Goal: Task Accomplishment & Management: Use online tool/utility

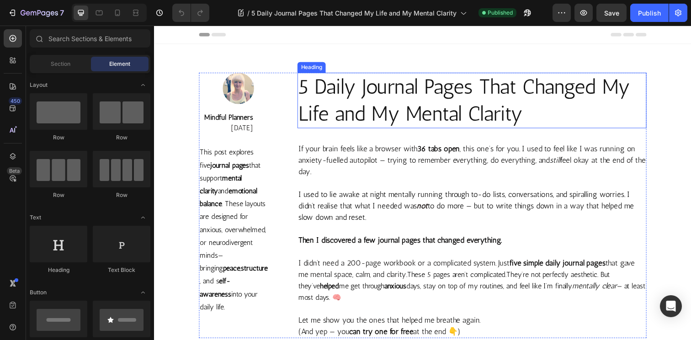
click at [394, 103] on h2 "5 Daily Journal Pages That Changed My Life and My Mental Clarity" at bounding box center [478, 102] width 357 height 57
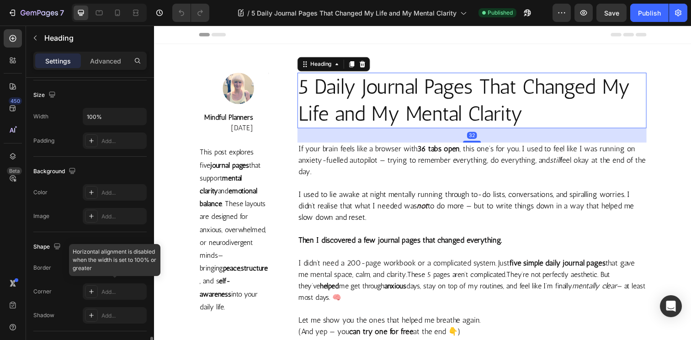
scroll to position [305, 0]
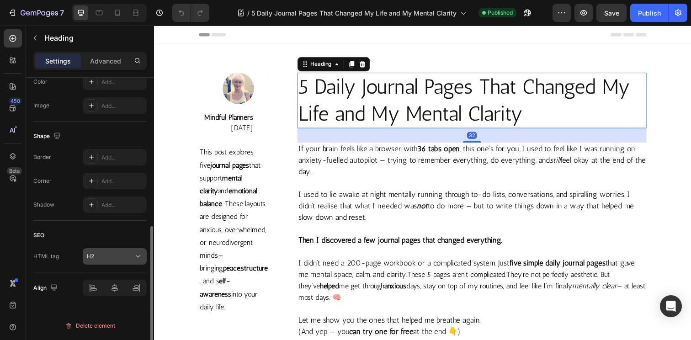
click at [109, 256] on div "H2" at bounding box center [110, 256] width 47 height 8
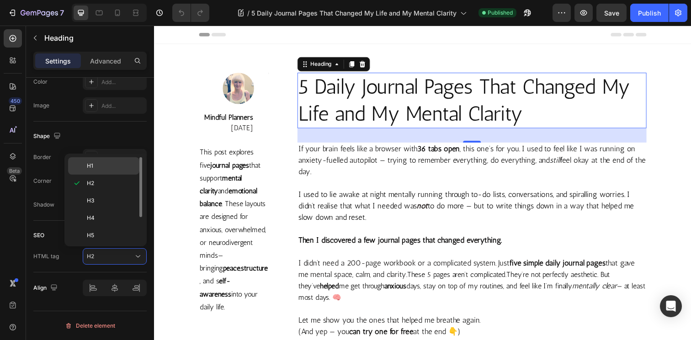
click at [105, 164] on p "H1" at bounding box center [111, 166] width 48 height 8
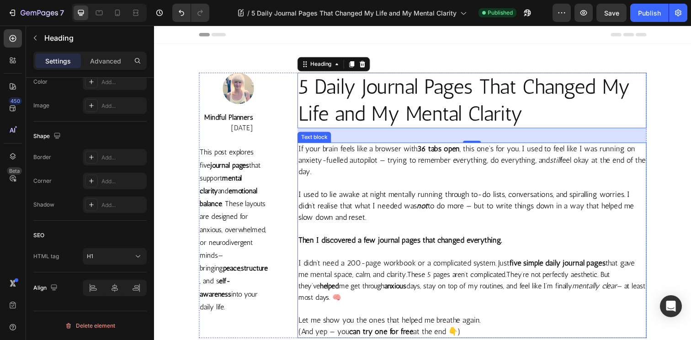
scroll to position [0, 0]
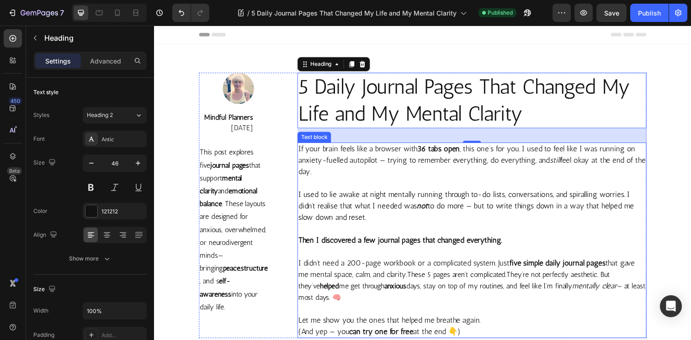
click at [433, 183] on p at bounding box center [478, 187] width 355 height 12
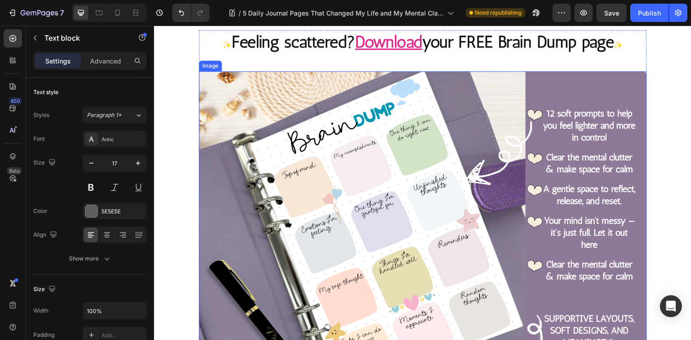
scroll to position [2868, 0]
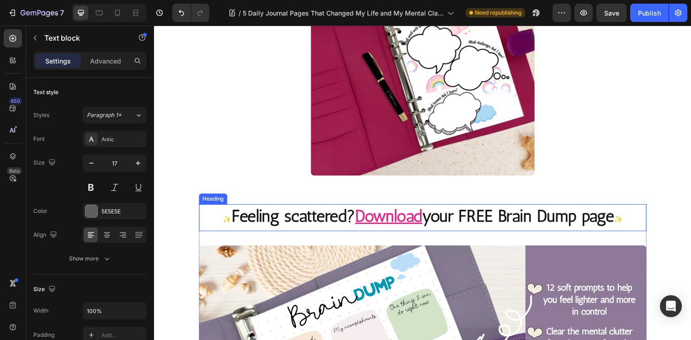
click at [447, 217] on strong "your FREE Brain Dump page" at bounding box center [526, 220] width 196 height 20
click at [407, 220] on u "Download" at bounding box center [393, 220] width 69 height 20
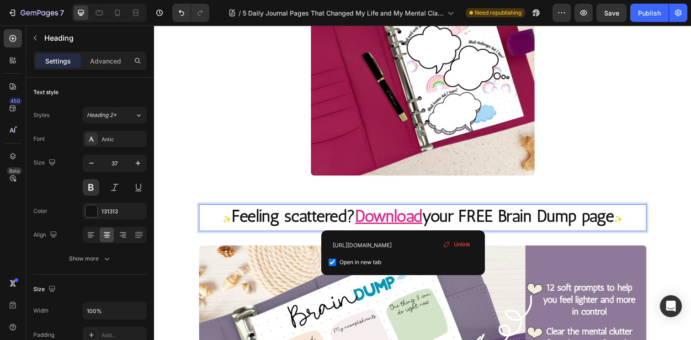
click at [407, 220] on u "Download" at bounding box center [393, 220] width 69 height 20
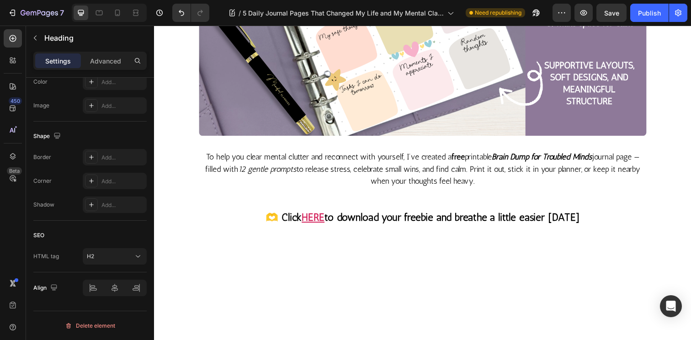
scroll to position [3327, 0]
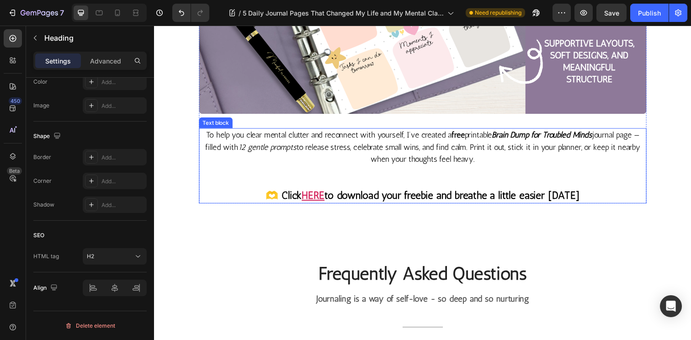
click at [406, 200] on strong "to download your freebie and breathe a little easier [DATE]" at bounding box center [458, 199] width 261 height 13
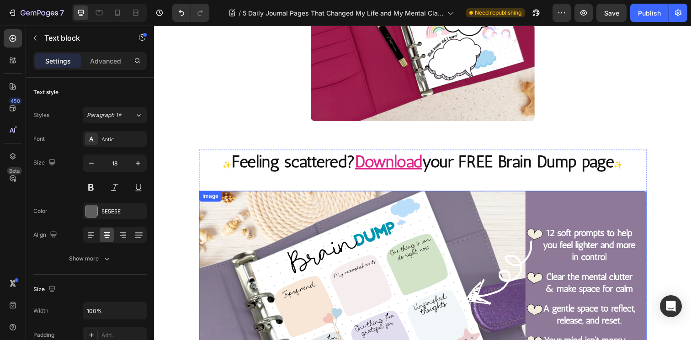
scroll to position [2915, 0]
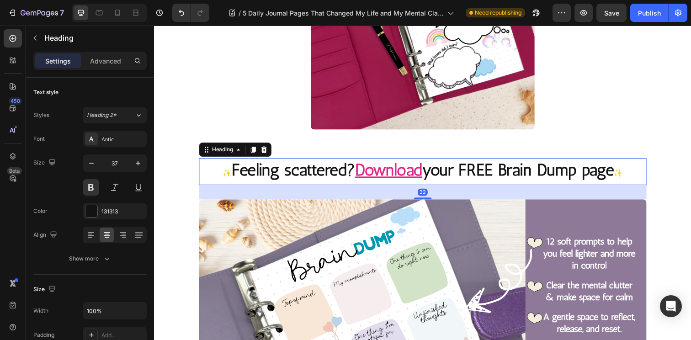
click at [455, 174] on strong "your FREE Brain Dump page" at bounding box center [526, 173] width 196 height 20
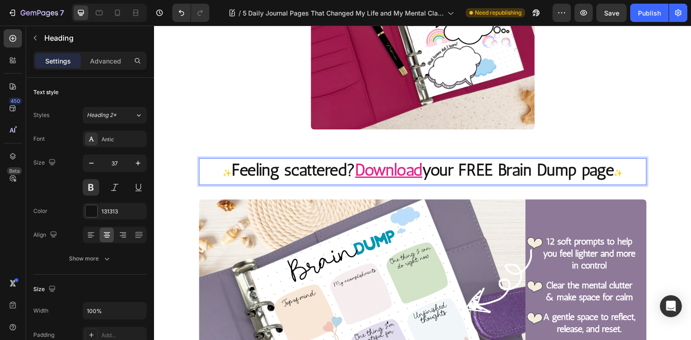
click at [402, 172] on u "Download" at bounding box center [393, 173] width 69 height 20
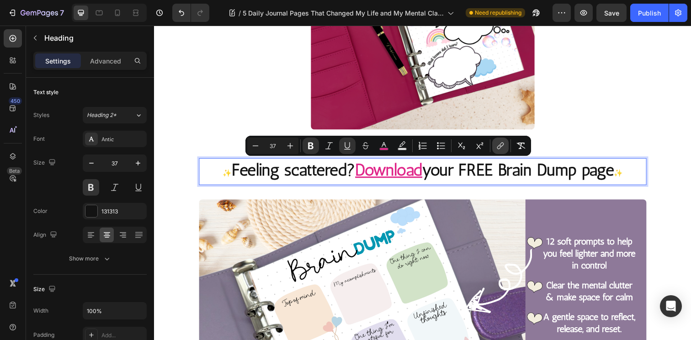
click at [502, 143] on icon "Editor contextual toolbar" at bounding box center [502, 145] width 4 height 5
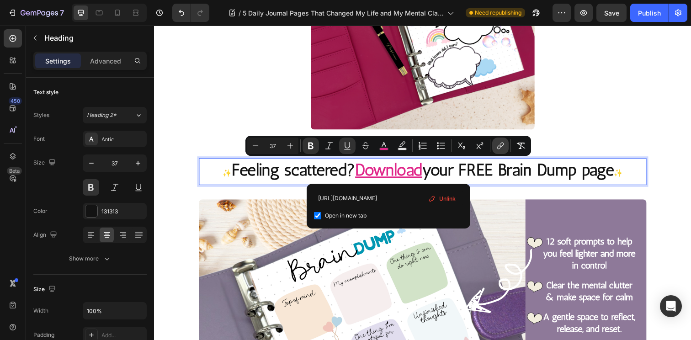
scroll to position [0, 166]
click at [442, 198] on span "Unlink" at bounding box center [447, 199] width 16 height 10
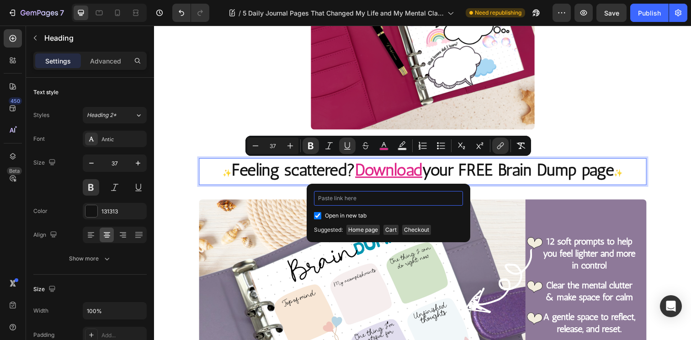
click at [362, 200] on input "Editor contextual toolbar" at bounding box center [388, 198] width 149 height 15
paste input "<a href="#" onclick="window._klOnsite.push(['openForm', 'XzF77c']); return fals…"
type input "<a href="#" onclick="window._klOnsite.push(['openForm', 'XzF77c']); return fals…"
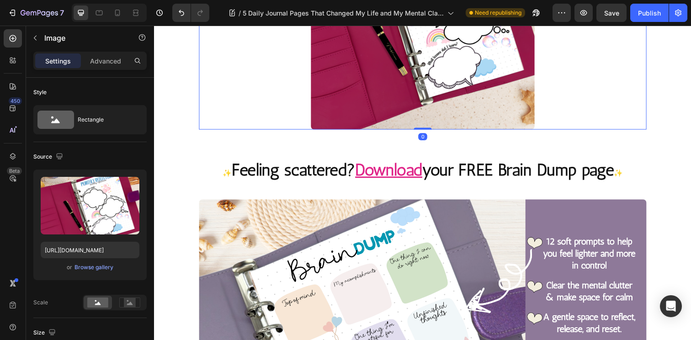
click at [568, 118] on link at bounding box center [428, 17] width 457 height 229
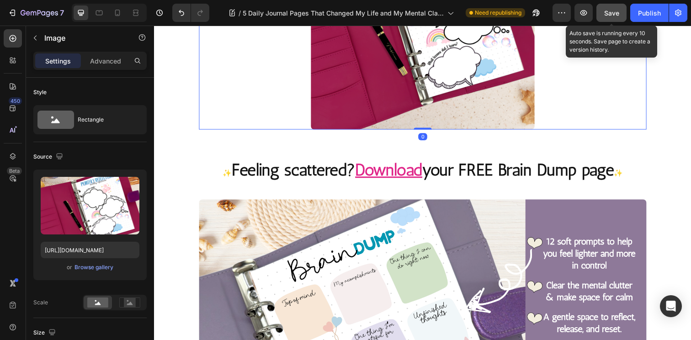
click at [602, 11] on button "Save" at bounding box center [612, 13] width 30 height 18
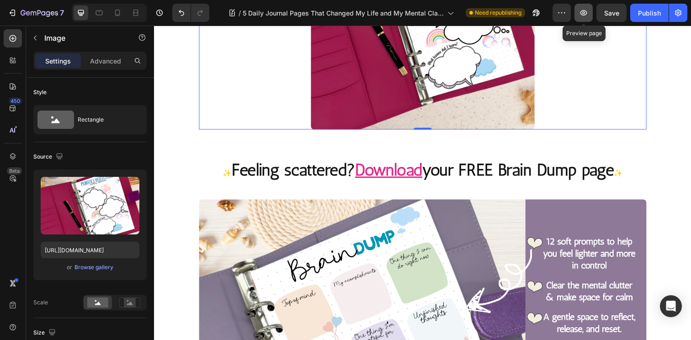
click at [586, 16] on icon "button" at bounding box center [583, 12] width 9 height 9
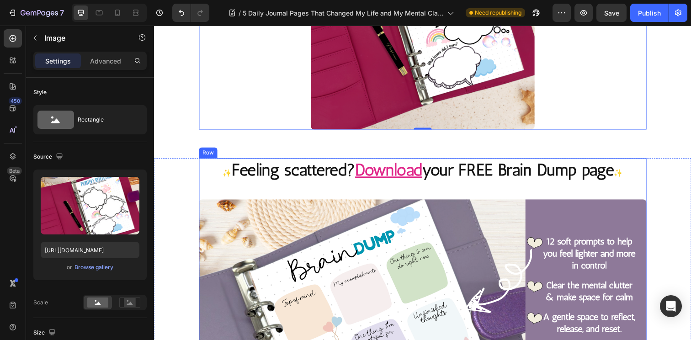
click at [282, 179] on strong "Feeling scattered?" at bounding box center [296, 173] width 126 height 20
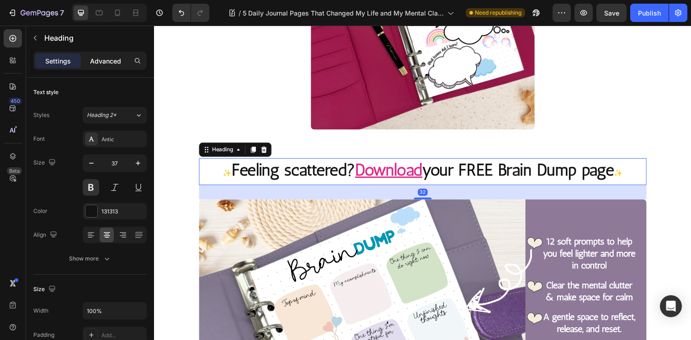
click at [107, 65] on p "Advanced" at bounding box center [105, 61] width 31 height 10
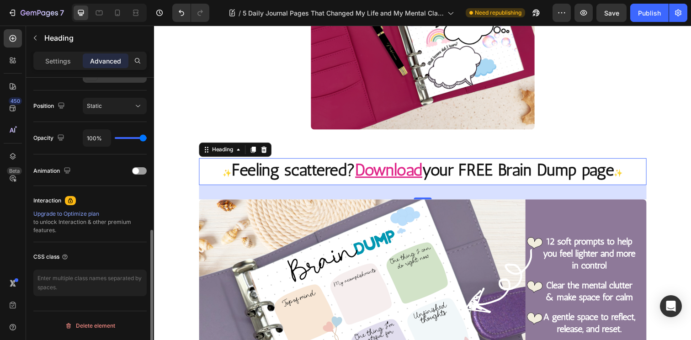
scroll to position [0, 0]
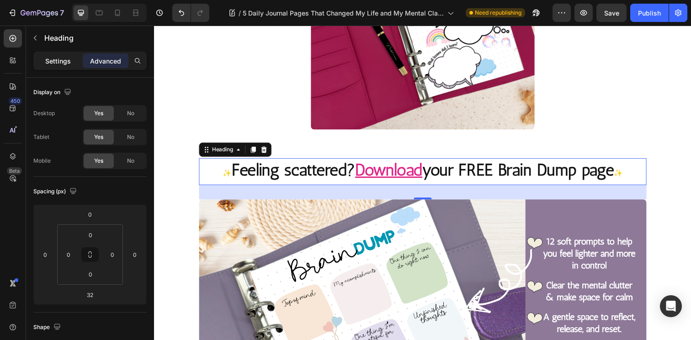
click at [60, 61] on p "Settings" at bounding box center [58, 61] width 26 height 10
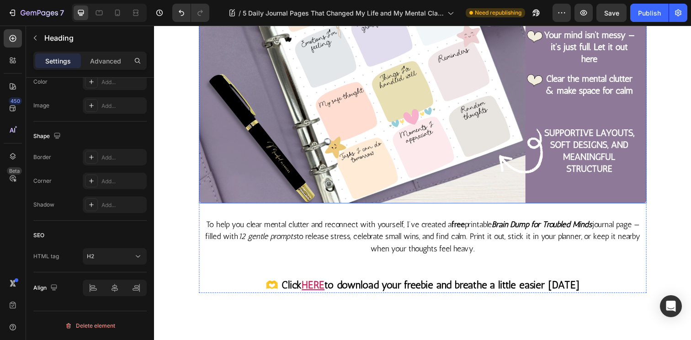
scroll to position [3239, 0]
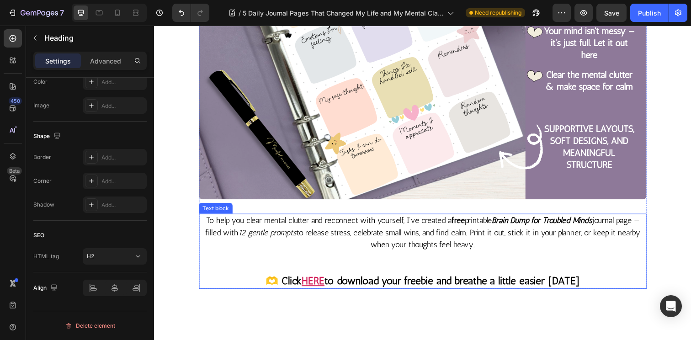
click at [313, 289] on u "HERE" at bounding box center [316, 286] width 23 height 13
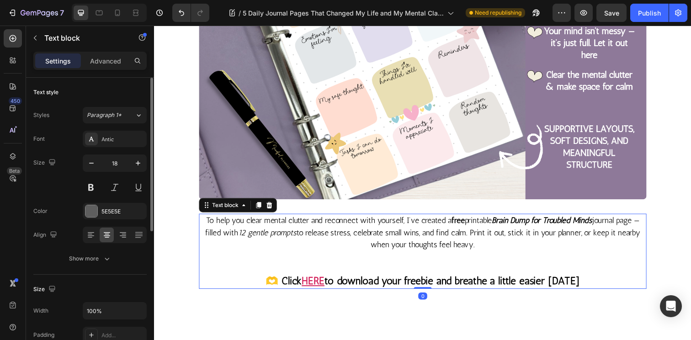
click at [315, 284] on u "HERE" at bounding box center [316, 286] width 23 height 13
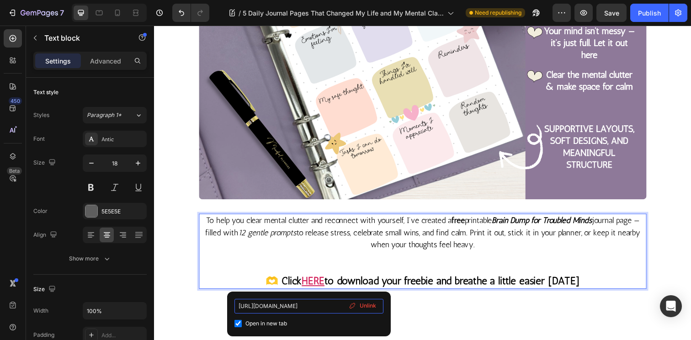
click at [297, 305] on input "[URL][DOMAIN_NAME]" at bounding box center [309, 306] width 149 height 15
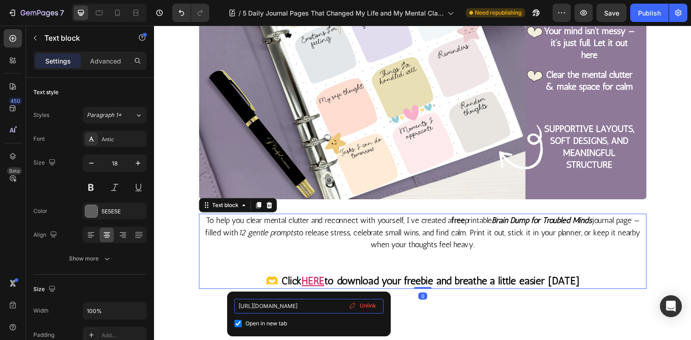
click at [297, 305] on input "[URL][DOMAIN_NAME]" at bounding box center [309, 306] width 149 height 15
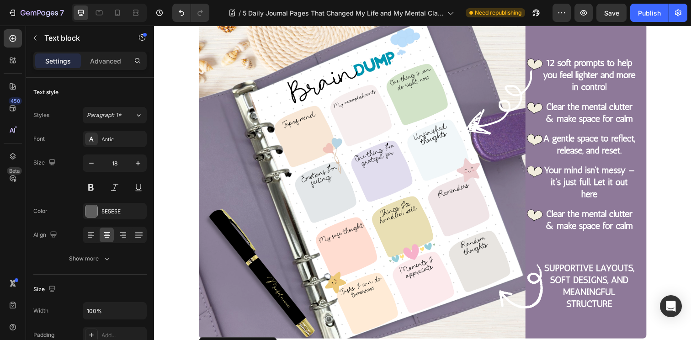
scroll to position [3034, 0]
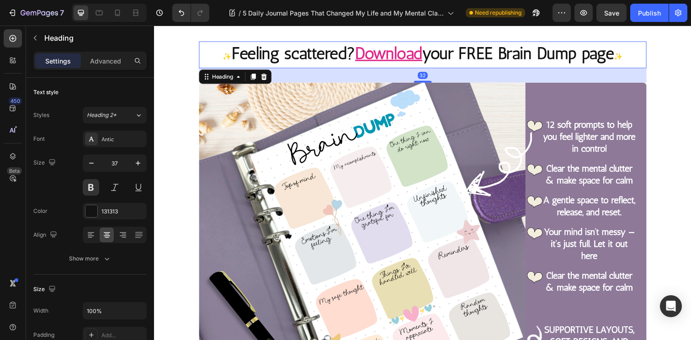
click at [387, 59] on u "Download" at bounding box center [393, 53] width 69 height 20
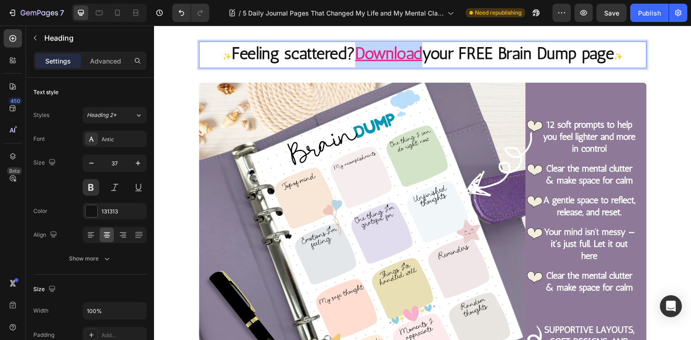
click at [392, 52] on u "Download" at bounding box center [393, 53] width 69 height 20
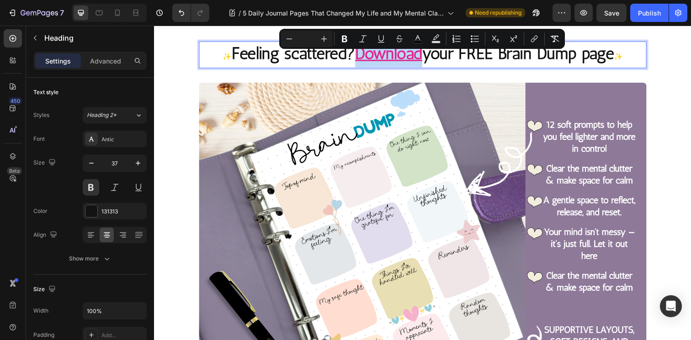
click at [392, 52] on u "Download" at bounding box center [393, 53] width 69 height 20
click at [393, 60] on u "Download" at bounding box center [393, 53] width 69 height 20
type input "37"
click at [393, 60] on u "Download" at bounding box center [393, 53] width 69 height 20
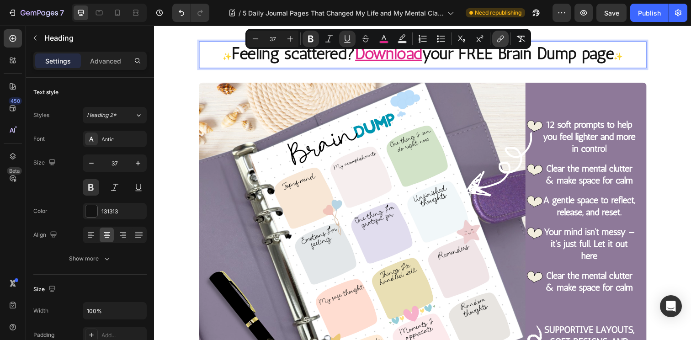
click at [498, 37] on icon "Editor contextual toolbar" at bounding box center [500, 38] width 9 height 9
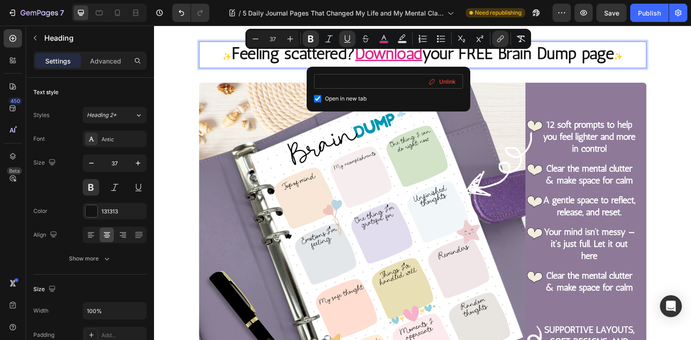
scroll to position [0, 0]
drag, startPoint x: 448, startPoint y: 84, endPoint x: 410, endPoint y: 83, distance: 38.0
click at [448, 84] on span "Unlink" at bounding box center [447, 82] width 16 height 10
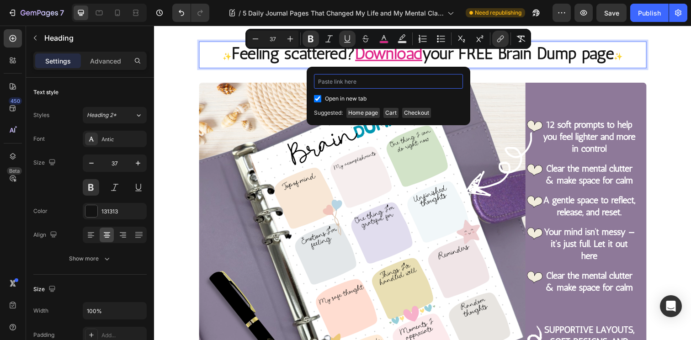
click at [393, 84] on input "Editor contextual toolbar" at bounding box center [388, 81] width 149 height 15
paste input "[URL][DOMAIN_NAME]"
type input "[URL][DOMAIN_NAME]"
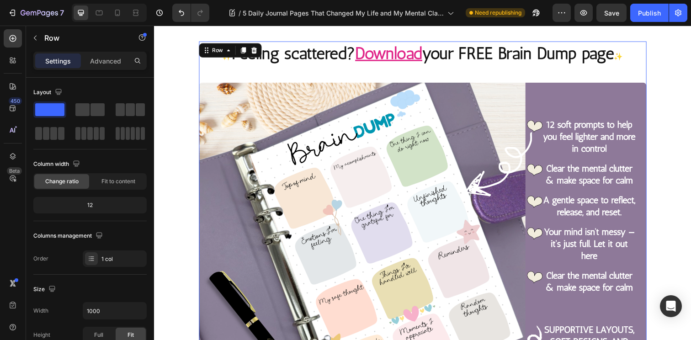
click at [511, 74] on div "⁠⁠⁠⁠⁠⁠⁠ ✨ Feeling scattered? Download your FREE Brain Dump page ✨ Heading Image…" at bounding box center [428, 271] width 457 height 458
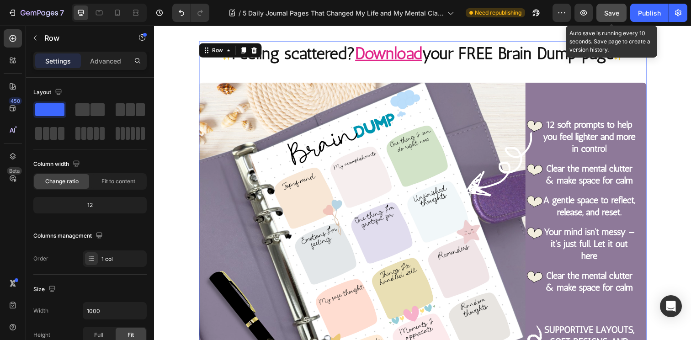
click at [610, 13] on span "Save" at bounding box center [612, 13] width 15 height 8
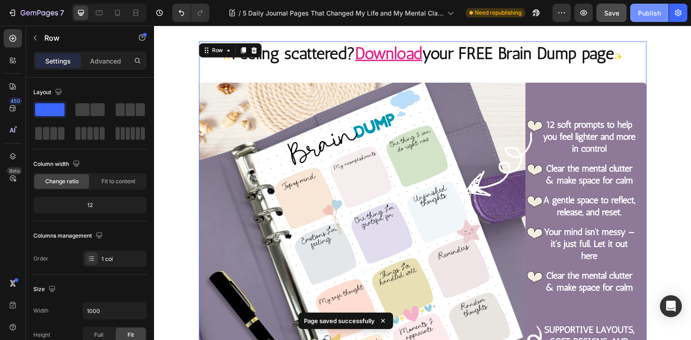
click at [653, 12] on div "Publish" at bounding box center [649, 13] width 23 height 10
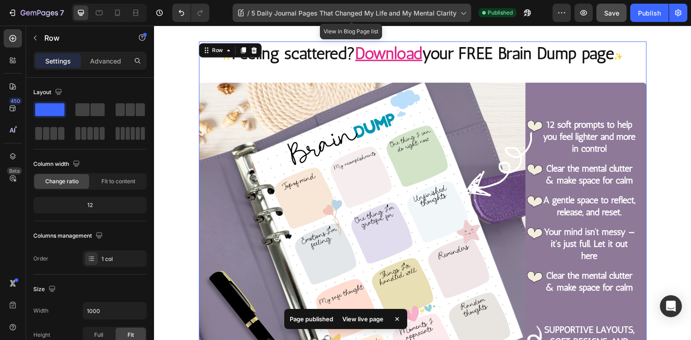
click at [396, 14] on span "5 Daily Journal Pages That Changed My Life and My Mental Clarity" at bounding box center [354, 13] width 205 height 10
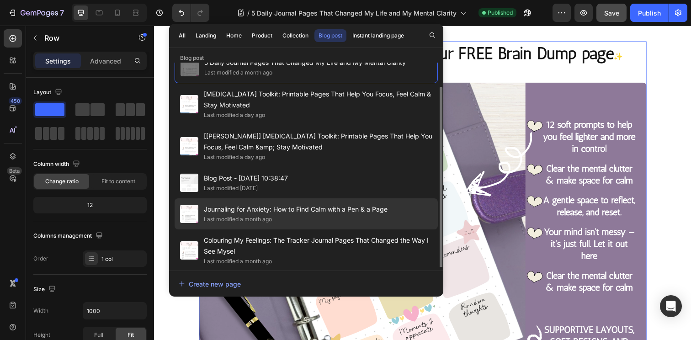
scroll to position [21, 0]
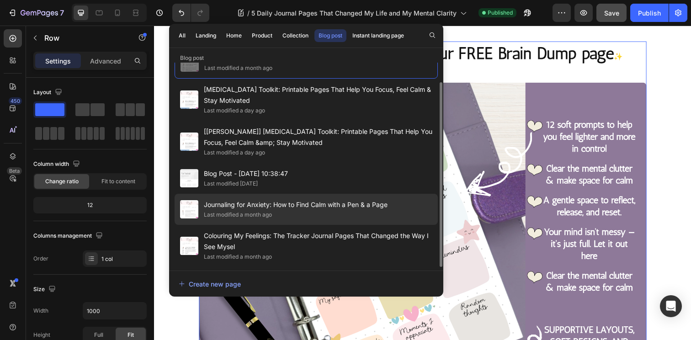
click at [312, 214] on div "Last modified a month ago" at bounding box center [296, 214] width 184 height 9
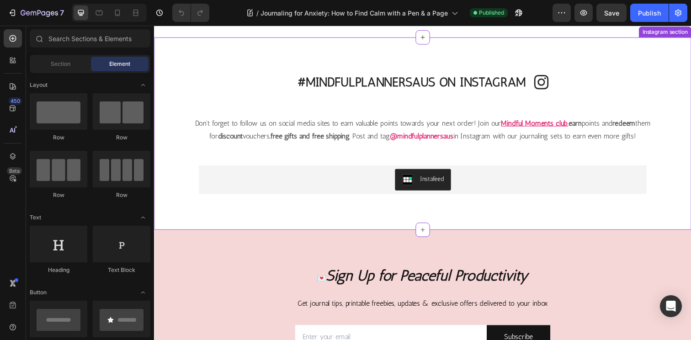
scroll to position [2109, 0]
